Goal: Navigation & Orientation: Find specific page/section

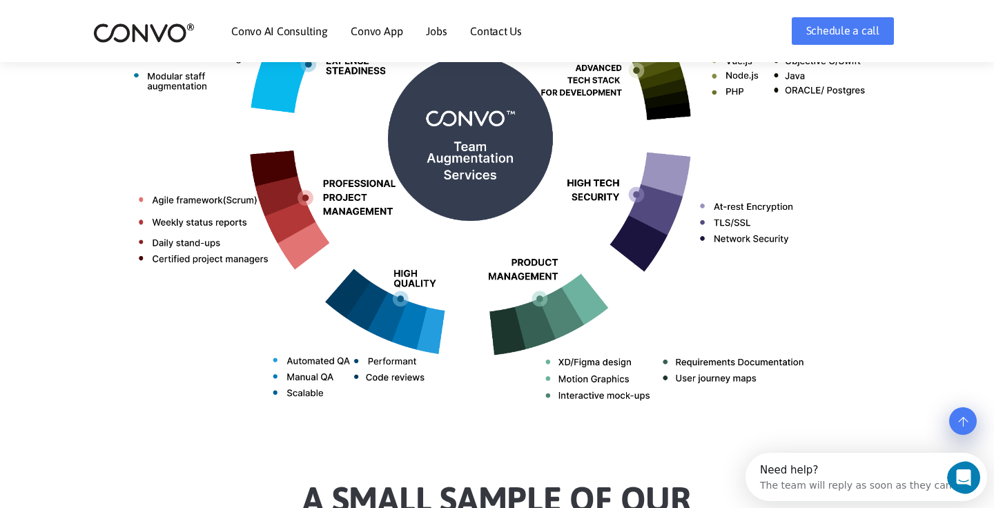
click at [439, 30] on link "Jobs" at bounding box center [436, 31] width 21 height 11
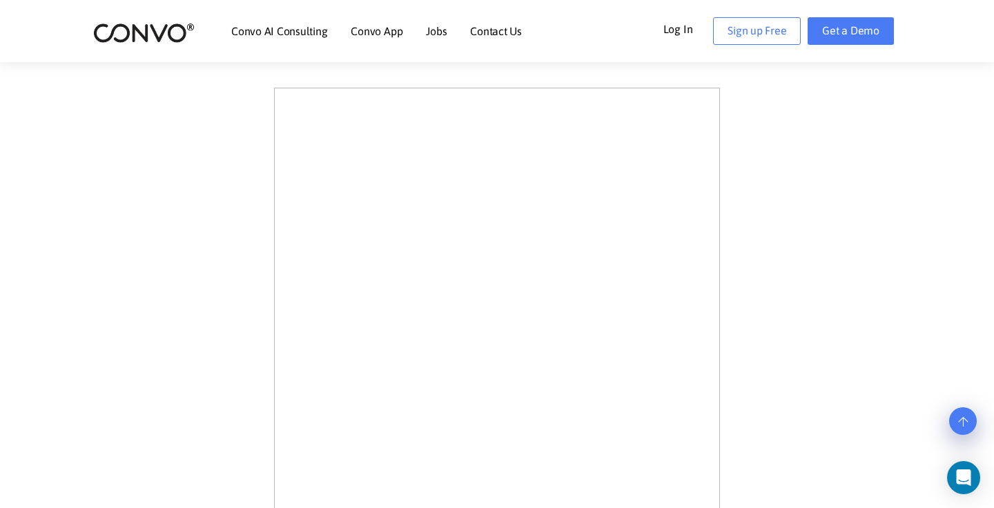
scroll to position [396, 0]
